Goal: Task Accomplishment & Management: Manage account settings

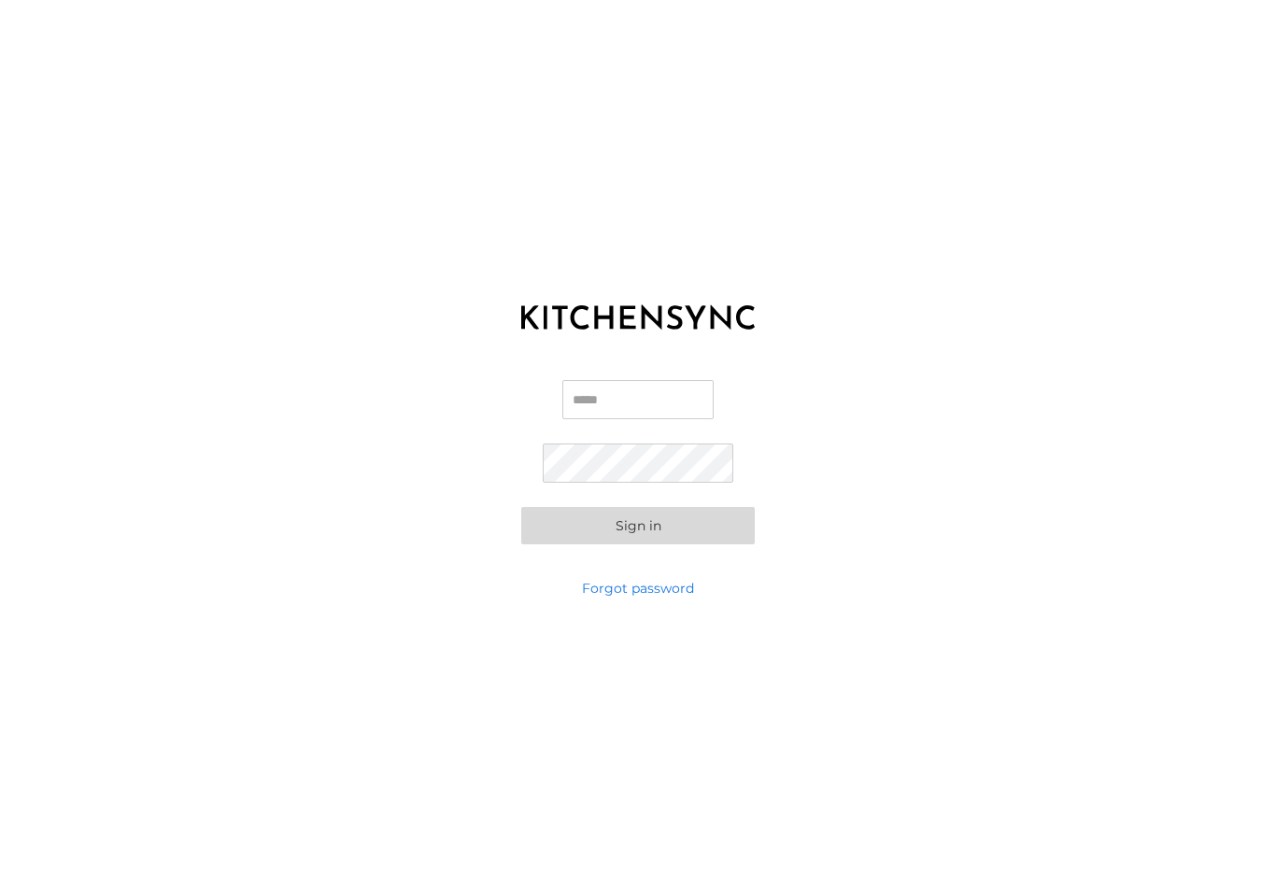
type input "**********"
click at [638, 540] on button "Sign in" at bounding box center [637, 525] width 233 height 37
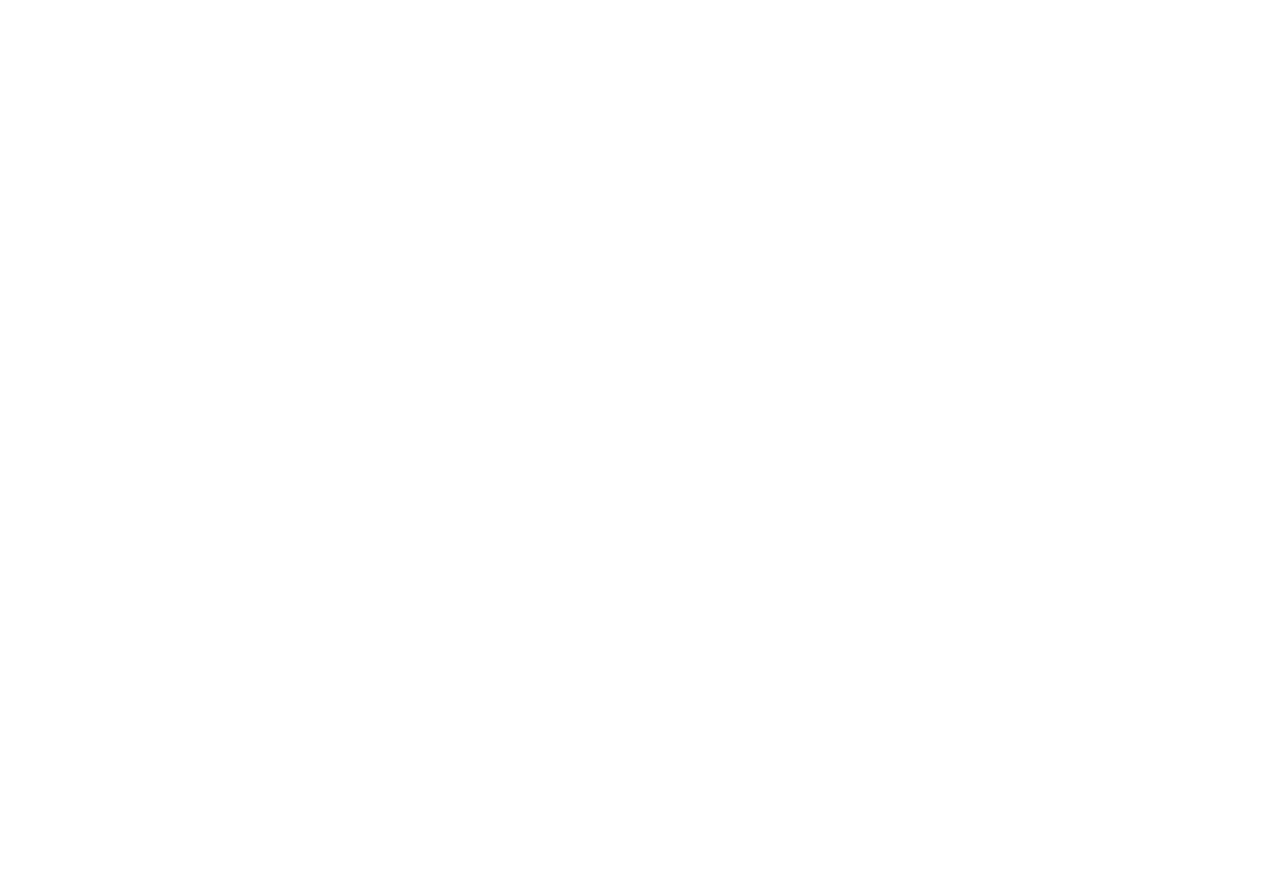
click at [861, 0] on html at bounding box center [638, 0] width 1276 height 0
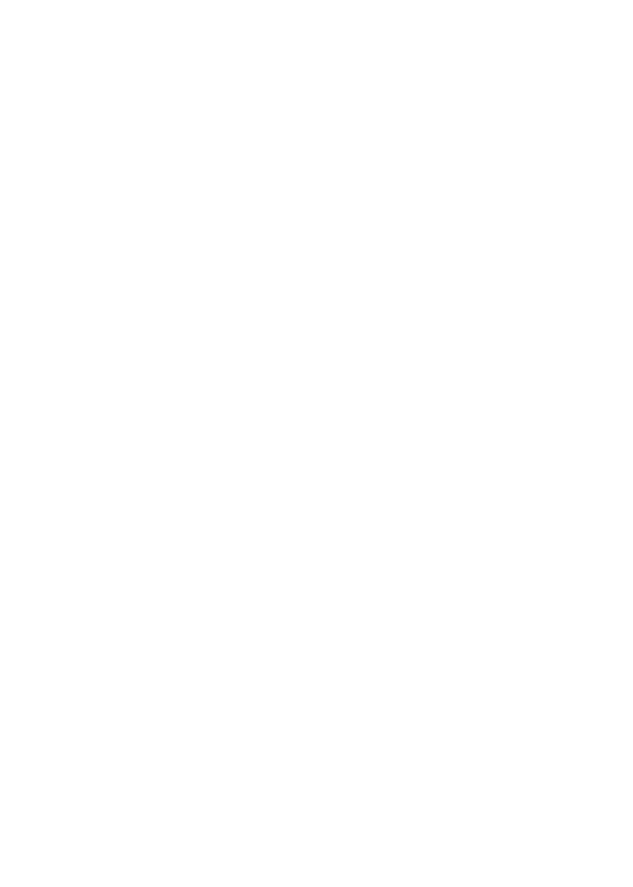
click at [218, 0] on html at bounding box center [316, 0] width 633 height 0
click at [168, 0] on html at bounding box center [316, 0] width 633 height 0
click at [330, 0] on html at bounding box center [316, 0] width 633 height 0
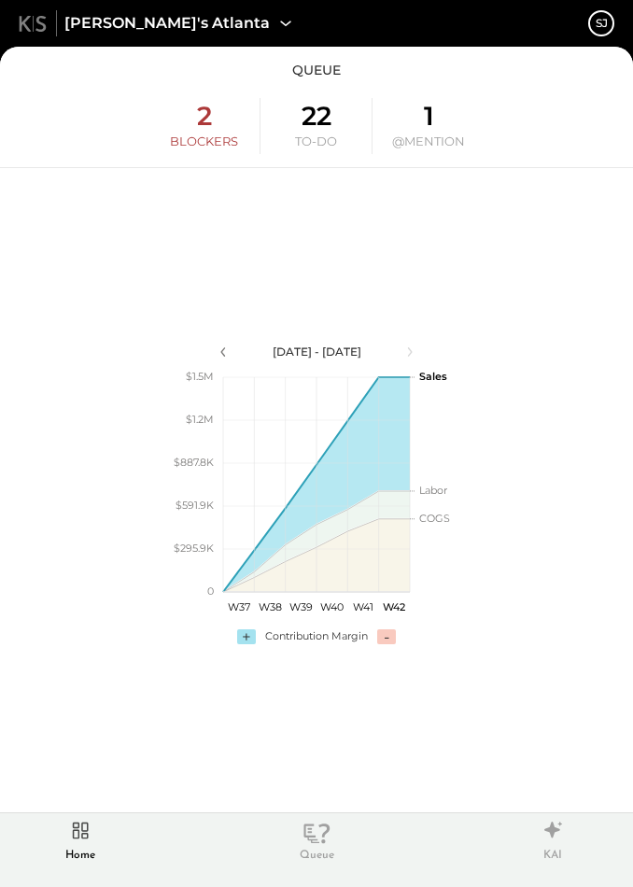
click at [98, 837] on div "Home" at bounding box center [80, 840] width 49 height 49
click at [75, 848] on div "Home" at bounding box center [80, 856] width 30 height 16
click at [86, 838] on icon at bounding box center [81, 831] width 16 height 16
click at [78, 828] on icon at bounding box center [81, 831] width 16 height 16
click at [591, 28] on div "SJ" at bounding box center [601, 23] width 26 height 26
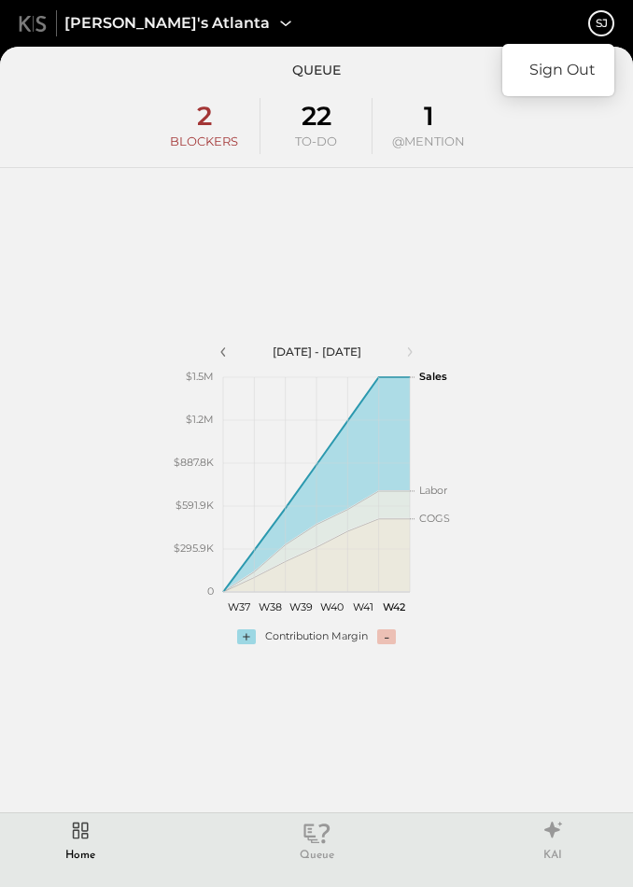
click at [548, 240] on div "Sign Out" at bounding box center [316, 443] width 633 height 887
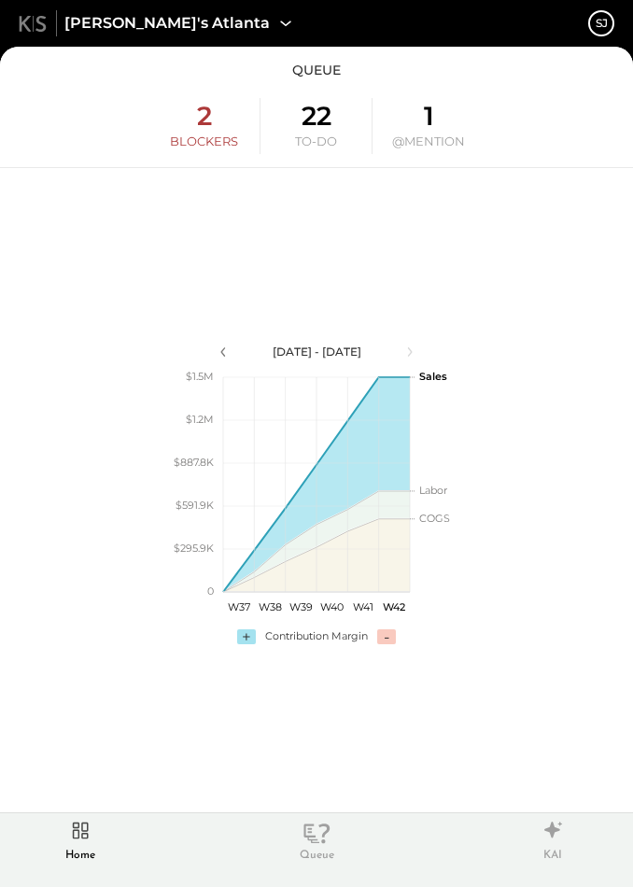
click at [144, 21] on span "[PERSON_NAME]'s Atlanta" at bounding box center [166, 23] width 205 height 21
click at [305, 84] on div "queue 2 BLOCKERS 22 TO-DO 1 @MENTION" at bounding box center [316, 107] width 633 height 121
click at [111, 21] on span "[PERSON_NAME]'s Atlanta" at bounding box center [166, 23] width 205 height 21
click at [261, 103] on div "22 TO-DO" at bounding box center [317, 126] width 112 height 56
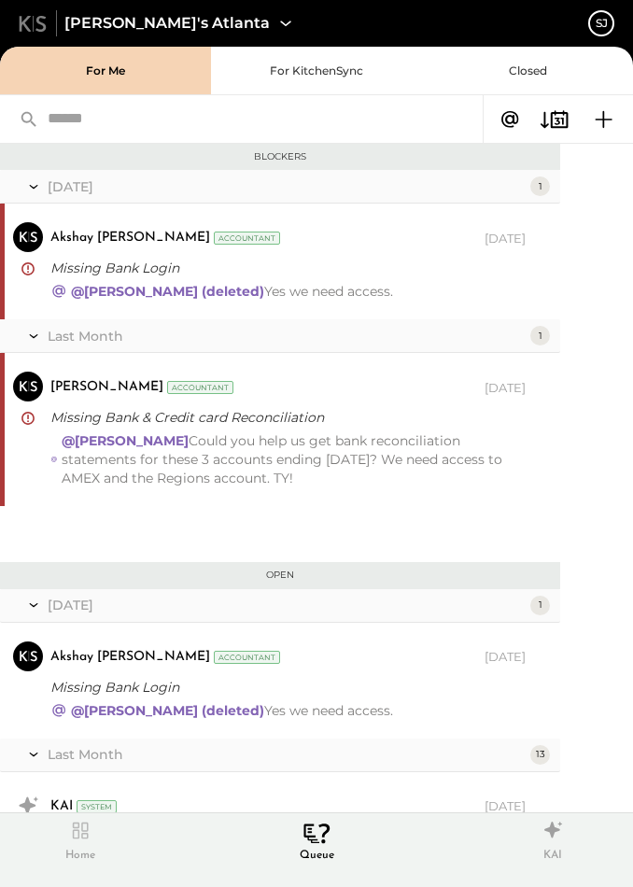
click at [30, 21] on icon at bounding box center [33, 24] width 28 height 16
click at [24, 13] on div "[PERSON_NAME]'s Atlanta SJ" at bounding box center [316, 23] width 633 height 47
click at [274, 26] on icon at bounding box center [286, 23] width 24 height 24
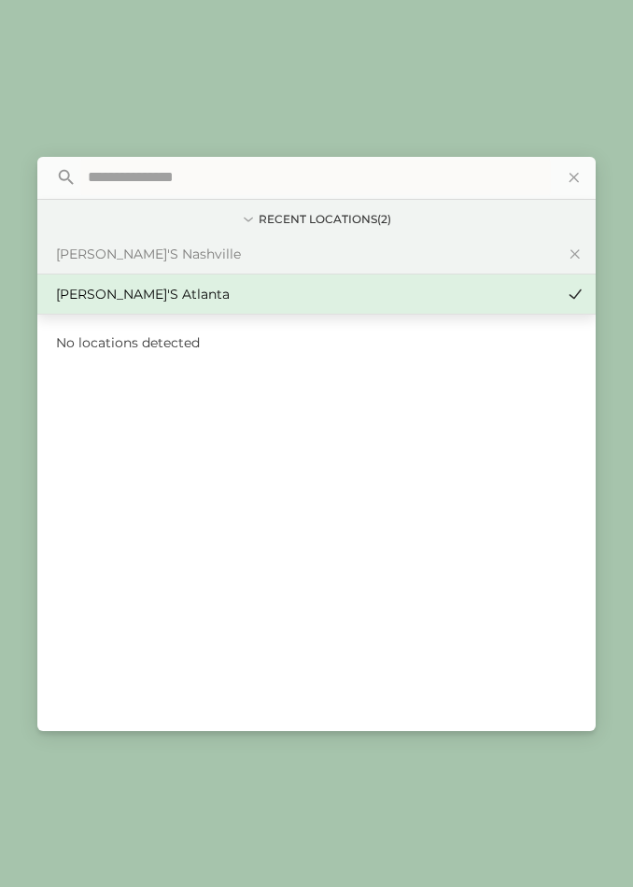
click at [139, 300] on div "[PERSON_NAME]'s Atlanta" at bounding box center [305, 294] width 499 height 19
